Goal: Task Accomplishment & Management: Complete application form

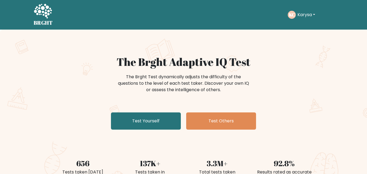
scroll to position [44, 0]
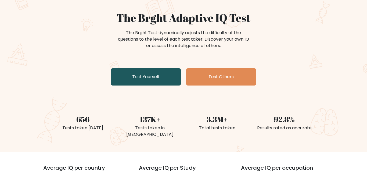
click at [158, 78] on link "Test Yourself" at bounding box center [146, 76] width 70 height 17
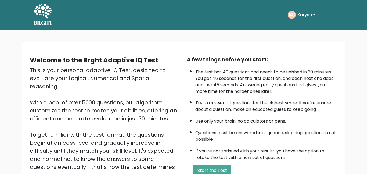
scroll to position [72, 0]
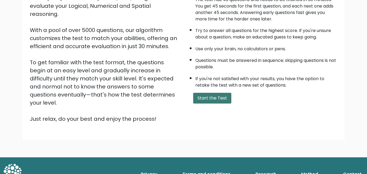
click at [208, 95] on button "Start the Test" at bounding box center [212, 98] width 38 height 11
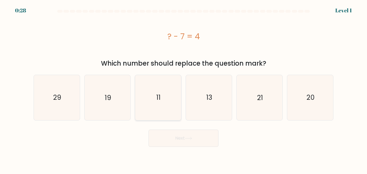
click at [154, 92] on icon "11" at bounding box center [158, 97] width 45 height 45
click at [183, 88] on input "c. 11" at bounding box center [183, 87] width 0 height 1
radio input "true"
click at [183, 138] on button "Next" at bounding box center [184, 137] width 70 height 17
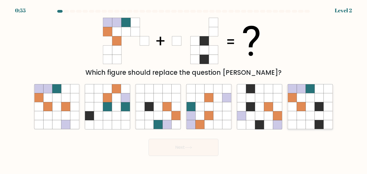
click at [311, 121] on icon at bounding box center [310, 124] width 9 height 9
click at [184, 88] on input "f." at bounding box center [183, 87] width 0 height 1
radio input "true"
click at [173, 142] on button "Next" at bounding box center [184, 147] width 70 height 17
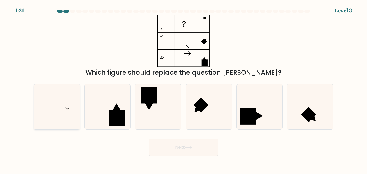
click at [64, 116] on icon at bounding box center [56, 106] width 45 height 45
click at [183, 88] on input "a." at bounding box center [183, 87] width 0 height 1
radio input "true"
click at [188, 146] on icon at bounding box center [188, 147] width 7 height 3
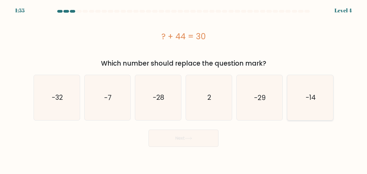
click at [314, 92] on icon "-14" at bounding box center [310, 97] width 45 height 45
click at [184, 88] on input "f. -14" at bounding box center [183, 87] width 0 height 1
radio input "true"
click at [199, 142] on button "Next" at bounding box center [184, 137] width 70 height 17
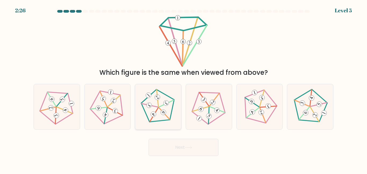
click at [164, 113] on 164 at bounding box center [164, 113] width 8 height 8
click at [183, 88] on input "c." at bounding box center [183, 87] width 0 height 1
radio input "true"
click at [181, 143] on button "Next" at bounding box center [184, 147] width 70 height 17
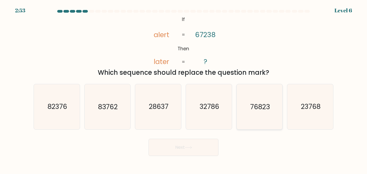
click at [267, 115] on icon "76823" at bounding box center [259, 106] width 45 height 45
click at [184, 88] on input "e. 76823" at bounding box center [183, 87] width 0 height 1
radio input "true"
click at [201, 147] on button "Next" at bounding box center [184, 147] width 70 height 17
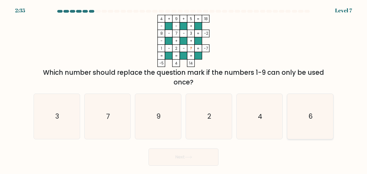
click at [301, 120] on icon "6" at bounding box center [310, 116] width 45 height 45
click at [184, 88] on input "f. 6" at bounding box center [183, 87] width 0 height 1
radio input "true"
click at [198, 157] on button "Next" at bounding box center [184, 156] width 70 height 17
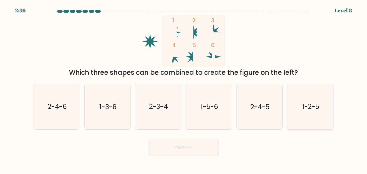
click at [305, 113] on icon "1-2-5" at bounding box center [310, 106] width 45 height 45
click at [184, 88] on input "f. 1-2-5" at bounding box center [183, 87] width 0 height 1
radio input "true"
click at [188, 145] on button "Next" at bounding box center [184, 147] width 70 height 17
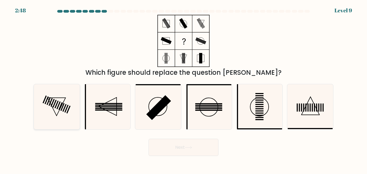
click at [66, 114] on icon at bounding box center [56, 106] width 45 height 45
click at [183, 88] on input "a." at bounding box center [183, 87] width 0 height 1
radio input "true"
click at [170, 147] on button "Next" at bounding box center [184, 147] width 70 height 17
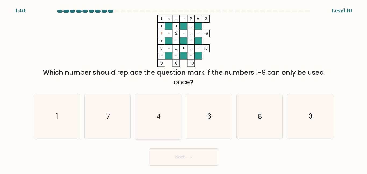
click at [167, 117] on icon "4" at bounding box center [158, 116] width 45 height 45
click at [183, 88] on input "c. 4" at bounding box center [183, 87] width 0 height 1
radio input "true"
click at [189, 160] on button "Next" at bounding box center [184, 156] width 70 height 17
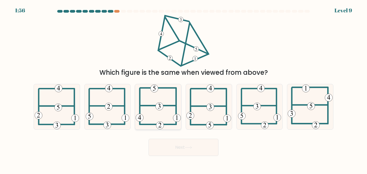
click at [151, 117] on icon at bounding box center [158, 106] width 45 height 45
click at [183, 88] on input "c." at bounding box center [183, 87] width 0 height 1
radio input "true"
click at [194, 147] on button "Next" at bounding box center [184, 147] width 70 height 17
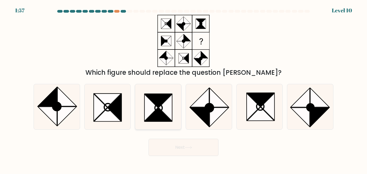
click at [162, 113] on icon at bounding box center [158, 114] width 27 height 13
click at [183, 88] on input "c." at bounding box center [183, 87] width 0 height 1
radio input "true"
click at [203, 148] on button "Next" at bounding box center [184, 147] width 70 height 17
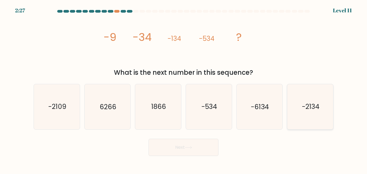
click at [297, 116] on icon "-2134" at bounding box center [310, 106] width 45 height 45
click at [184, 88] on input "f. -2134" at bounding box center [183, 87] width 0 height 1
radio input "true"
click at [64, 109] on text "-2109" at bounding box center [57, 106] width 18 height 9
click at [183, 88] on input "a. -2109" at bounding box center [183, 87] width 0 height 1
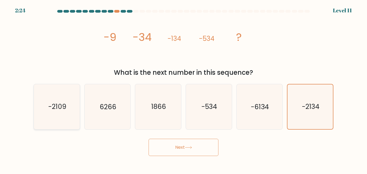
radio input "true"
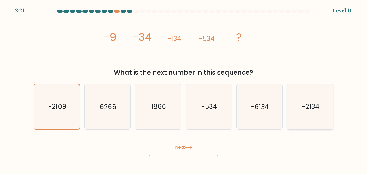
click at [296, 113] on icon "-2134" at bounding box center [310, 106] width 45 height 45
click at [184, 88] on input "f. -2134" at bounding box center [183, 87] width 0 height 1
radio input "true"
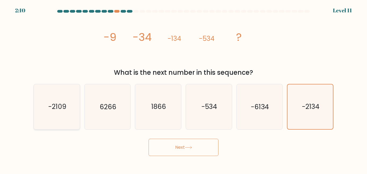
click at [57, 113] on icon "-2109" at bounding box center [56, 106] width 45 height 45
click at [183, 88] on input "a. -2109" at bounding box center [183, 87] width 0 height 1
radio input "true"
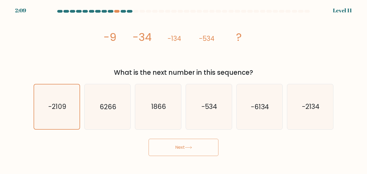
click at [219, 148] on div "Next" at bounding box center [183, 146] width 306 height 20
click at [200, 146] on button "Next" at bounding box center [184, 147] width 70 height 17
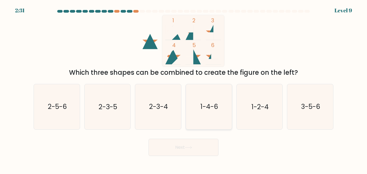
click at [218, 113] on icon "1-4-6" at bounding box center [208, 106] width 45 height 45
click at [184, 88] on input "d. 1-4-6" at bounding box center [183, 87] width 0 height 1
radio input "true"
click at [97, 112] on icon "2-3-5" at bounding box center [107, 106] width 45 height 45
click at [183, 88] on input "b. 2-3-5" at bounding box center [183, 87] width 0 height 1
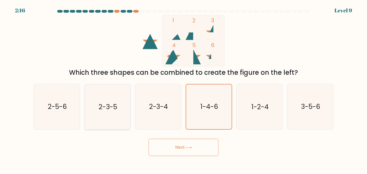
radio input "true"
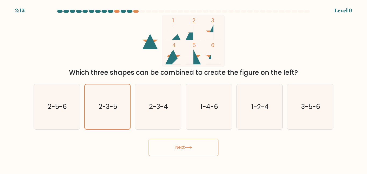
click at [192, 152] on button "Next" at bounding box center [184, 147] width 70 height 17
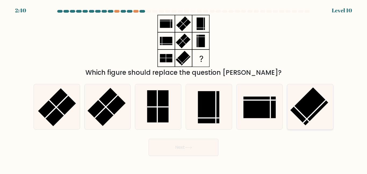
click at [319, 121] on icon at bounding box center [310, 106] width 45 height 45
click at [184, 88] on input "f." at bounding box center [183, 87] width 0 height 1
radio input "true"
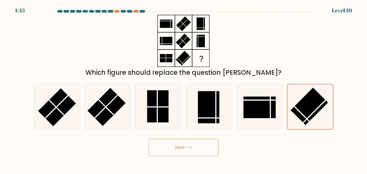
click at [134, 159] on body "1:45 Level 10" at bounding box center [183, 87] width 367 height 174
click at [92, 108] on rect at bounding box center [107, 107] width 38 height 38
click at [183, 88] on input "b." at bounding box center [183, 87] width 0 height 1
radio input "true"
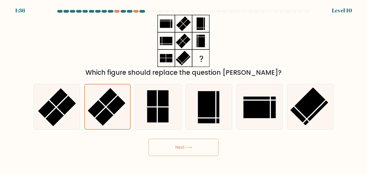
click at [200, 146] on button "Next" at bounding box center [184, 147] width 70 height 17
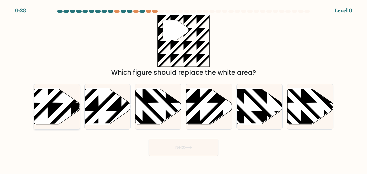
click at [55, 104] on icon at bounding box center [71, 126] width 92 height 92
click at [183, 88] on input "a." at bounding box center [183, 87] width 0 height 1
radio input "true"
click at [190, 139] on button "Next" at bounding box center [184, 147] width 70 height 17
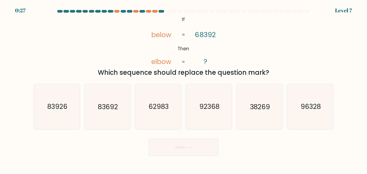
click at [194, 145] on button "Next" at bounding box center [184, 147] width 70 height 17
click at [292, 150] on div "Next" at bounding box center [183, 146] width 306 height 20
click at [264, 111] on text "38269" at bounding box center [260, 106] width 20 height 9
click at [184, 88] on input "e. 38269" at bounding box center [183, 87] width 0 height 1
radio input "true"
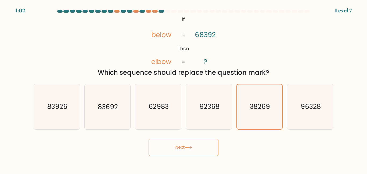
click at [207, 142] on button "Next" at bounding box center [184, 147] width 70 height 17
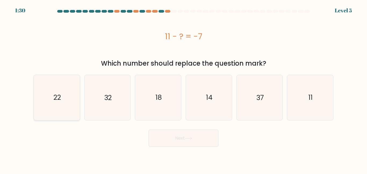
click at [63, 109] on icon "22" at bounding box center [56, 97] width 45 height 45
click at [183, 88] on input "a. 22" at bounding box center [183, 87] width 0 height 1
radio input "true"
click at [210, 109] on icon "14" at bounding box center [208, 97] width 45 height 45
click at [184, 88] on input "d. 14" at bounding box center [183, 87] width 0 height 1
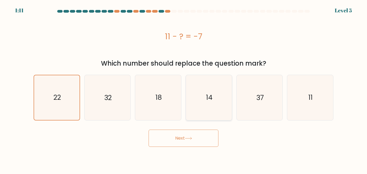
radio input "true"
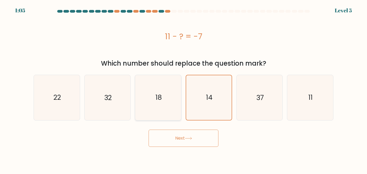
click at [168, 98] on icon "18" at bounding box center [158, 97] width 45 height 45
click at [183, 88] on input "c. 18" at bounding box center [183, 87] width 0 height 1
radio input "true"
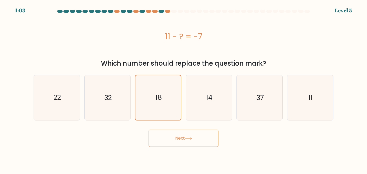
click at [206, 140] on button "Next" at bounding box center [184, 137] width 70 height 17
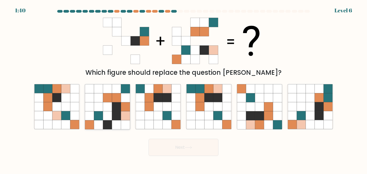
click at [117, 115] on icon at bounding box center [116, 115] width 9 height 9
click at [183, 88] on input "b." at bounding box center [183, 87] width 0 height 1
radio input "true"
click at [187, 149] on button "Next" at bounding box center [184, 147] width 70 height 17
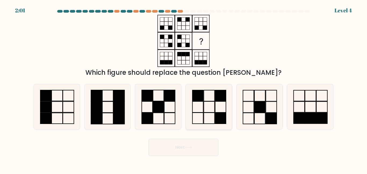
click at [206, 118] on icon at bounding box center [208, 106] width 45 height 45
click at [184, 88] on input "d." at bounding box center [183, 87] width 0 height 1
radio input "true"
click at [209, 150] on button "Next" at bounding box center [184, 147] width 70 height 17
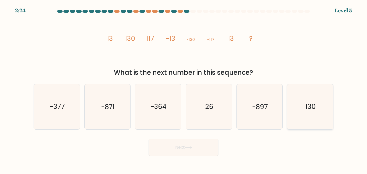
click at [317, 129] on div "130" at bounding box center [310, 106] width 46 height 45
click at [184, 88] on input "f. 130" at bounding box center [183, 87] width 0 height 1
radio input "true"
click at [197, 153] on button "Next" at bounding box center [184, 147] width 70 height 17
click at [199, 150] on button "Next" at bounding box center [184, 147] width 70 height 17
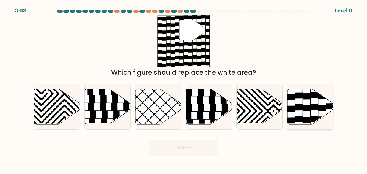
click at [309, 110] on icon at bounding box center [306, 108] width 7 height 6
click at [184, 88] on input "f." at bounding box center [183, 87] width 0 height 1
radio input "true"
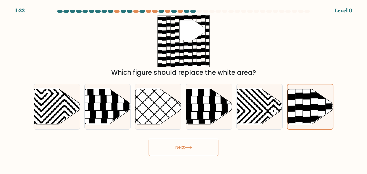
click at [189, 145] on button "Next" at bounding box center [184, 147] width 70 height 17
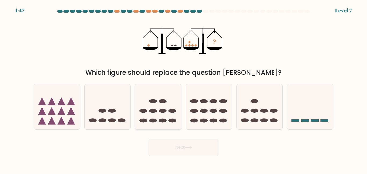
click at [157, 104] on icon at bounding box center [158, 107] width 46 height 38
click at [183, 88] on input "c." at bounding box center [183, 87] width 0 height 1
radio input "true"
click at [192, 159] on body "1:46 Level 7" at bounding box center [183, 87] width 367 height 174
click at [198, 154] on button "Next" at bounding box center [184, 147] width 70 height 17
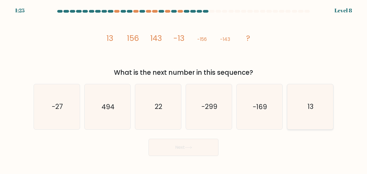
click at [300, 118] on icon "13" at bounding box center [310, 106] width 45 height 45
click at [184, 88] on input "f. 13" at bounding box center [183, 87] width 0 height 1
radio input "true"
click at [183, 145] on button "Next" at bounding box center [184, 147] width 70 height 17
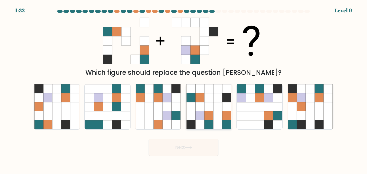
click at [210, 117] on icon at bounding box center [208, 115] width 9 height 9
click at [184, 88] on input "d." at bounding box center [183, 87] width 0 height 1
radio input "true"
click at [198, 147] on button "Next" at bounding box center [184, 147] width 70 height 17
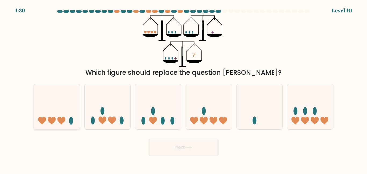
click at [73, 123] on icon at bounding box center [57, 107] width 46 height 38
click at [183, 88] on input "a." at bounding box center [183, 87] width 0 height 1
radio input "true"
click at [215, 116] on icon at bounding box center [209, 107] width 46 height 38
click at [184, 88] on input "d." at bounding box center [183, 87] width 0 height 1
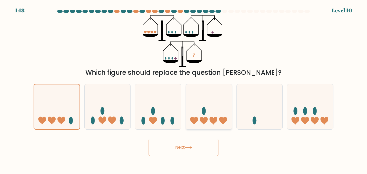
radio input "true"
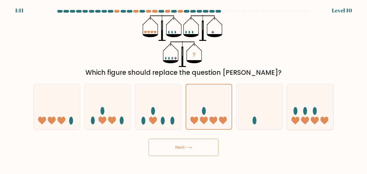
click at [307, 114] on icon at bounding box center [310, 107] width 46 height 38
click at [184, 88] on input "f." at bounding box center [183, 87] width 0 height 1
radio input "true"
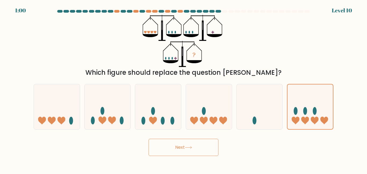
click at [205, 142] on button "Next" at bounding box center [184, 147] width 70 height 17
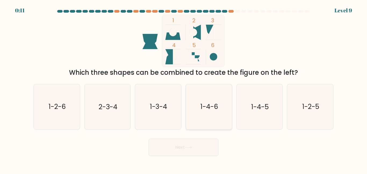
click at [215, 110] on text "1-4-6" at bounding box center [209, 106] width 18 height 9
click at [184, 88] on input "d. 1-4-6" at bounding box center [183, 87] width 0 height 1
radio input "true"
click at [200, 142] on button "Next" at bounding box center [184, 147] width 70 height 17
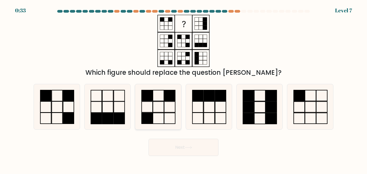
click at [152, 116] on rect at bounding box center [147, 118] width 11 height 11
click at [183, 88] on input "c." at bounding box center [183, 87] width 0 height 1
radio input "true"
click at [66, 114] on rect at bounding box center [68, 118] width 11 height 11
click at [183, 88] on input "a." at bounding box center [183, 87] width 0 height 1
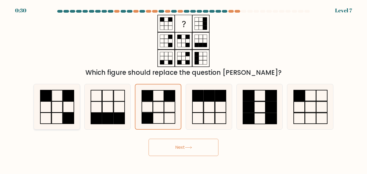
radio input "true"
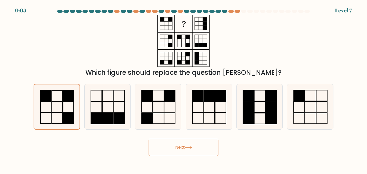
click at [175, 147] on button "Next" at bounding box center [184, 147] width 70 height 17
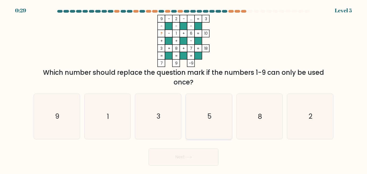
click at [220, 116] on icon "5" at bounding box center [208, 116] width 45 height 45
click at [184, 88] on input "d. 5" at bounding box center [183, 87] width 0 height 1
radio input "true"
click at [192, 161] on button "Next" at bounding box center [184, 156] width 70 height 17
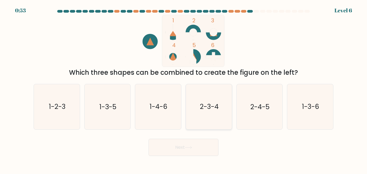
click at [210, 111] on text "2-3-4" at bounding box center [209, 106] width 19 height 9
click at [184, 88] on input "d. 2-3-4" at bounding box center [183, 87] width 0 height 1
radio input "true"
click at [192, 152] on button "Next" at bounding box center [184, 147] width 70 height 17
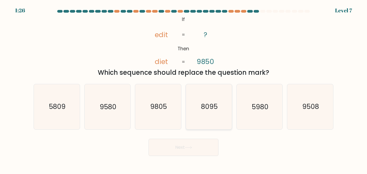
click at [222, 118] on icon "8095" at bounding box center [208, 106] width 45 height 45
click at [184, 88] on input "d. 8095" at bounding box center [183, 87] width 0 height 1
radio input "true"
click at [185, 150] on button "Next" at bounding box center [184, 147] width 70 height 17
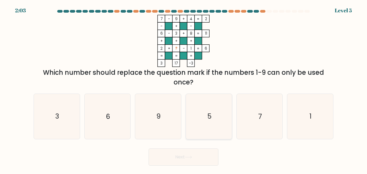
click at [203, 121] on icon "5" at bounding box center [208, 116] width 45 height 45
click at [184, 88] on input "d. 5" at bounding box center [183, 87] width 0 height 1
radio input "true"
click at [188, 154] on button "Next" at bounding box center [184, 156] width 70 height 17
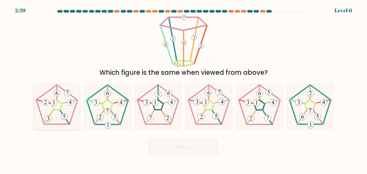
click at [51, 121] on icon at bounding box center [56, 106] width 45 height 45
click at [183, 88] on input "a." at bounding box center [183, 87] width 0 height 1
radio input "true"
click at [200, 152] on button "Next" at bounding box center [184, 147] width 70 height 17
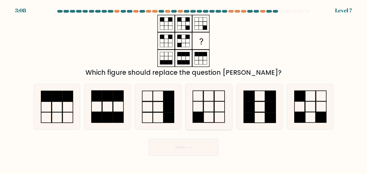
click at [221, 119] on icon at bounding box center [208, 106] width 45 height 45
click at [184, 88] on input "d." at bounding box center [183, 87] width 0 height 1
radio input "true"
click at [195, 147] on button "Next" at bounding box center [184, 147] width 70 height 17
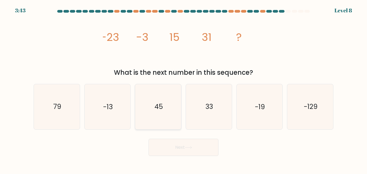
click at [162, 113] on icon "45" at bounding box center [158, 106] width 45 height 45
click at [183, 88] on input "c. 45" at bounding box center [183, 87] width 0 height 1
radio input "true"
click at [163, 147] on button "Next" at bounding box center [184, 147] width 70 height 17
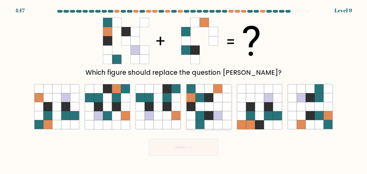
click at [219, 124] on icon at bounding box center [217, 124] width 9 height 9
click at [184, 88] on input "d." at bounding box center [183, 87] width 0 height 1
radio input "true"
click at [213, 150] on button "Next" at bounding box center [184, 147] width 70 height 17
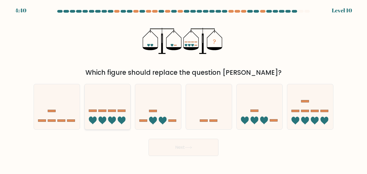
click at [124, 118] on icon at bounding box center [122, 121] width 8 height 8
click at [183, 88] on input "b." at bounding box center [183, 87] width 0 height 1
radio input "true"
click at [199, 147] on button "Next" at bounding box center [184, 147] width 70 height 17
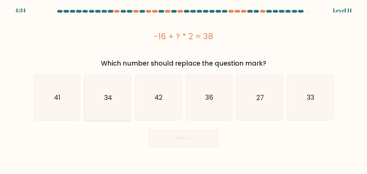
click at [127, 106] on icon "34" at bounding box center [107, 97] width 45 height 45
click at [183, 88] on input "b. 34" at bounding box center [183, 87] width 0 height 1
radio input "true"
click at [175, 127] on div "Next" at bounding box center [183, 137] width 306 height 20
click at [178, 134] on button "Next" at bounding box center [184, 137] width 70 height 17
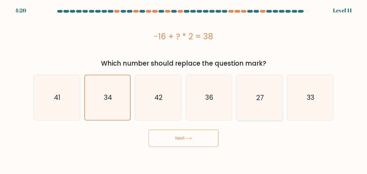
click at [270, 96] on icon "27" at bounding box center [259, 97] width 45 height 45
click at [184, 88] on input "e. 27" at bounding box center [183, 87] width 0 height 1
radio input "true"
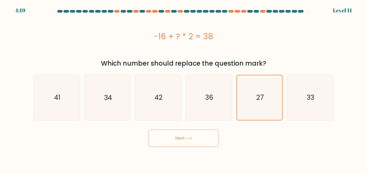
click at [206, 133] on button "Next" at bounding box center [184, 137] width 70 height 17
